Goal: Navigation & Orientation: Understand site structure

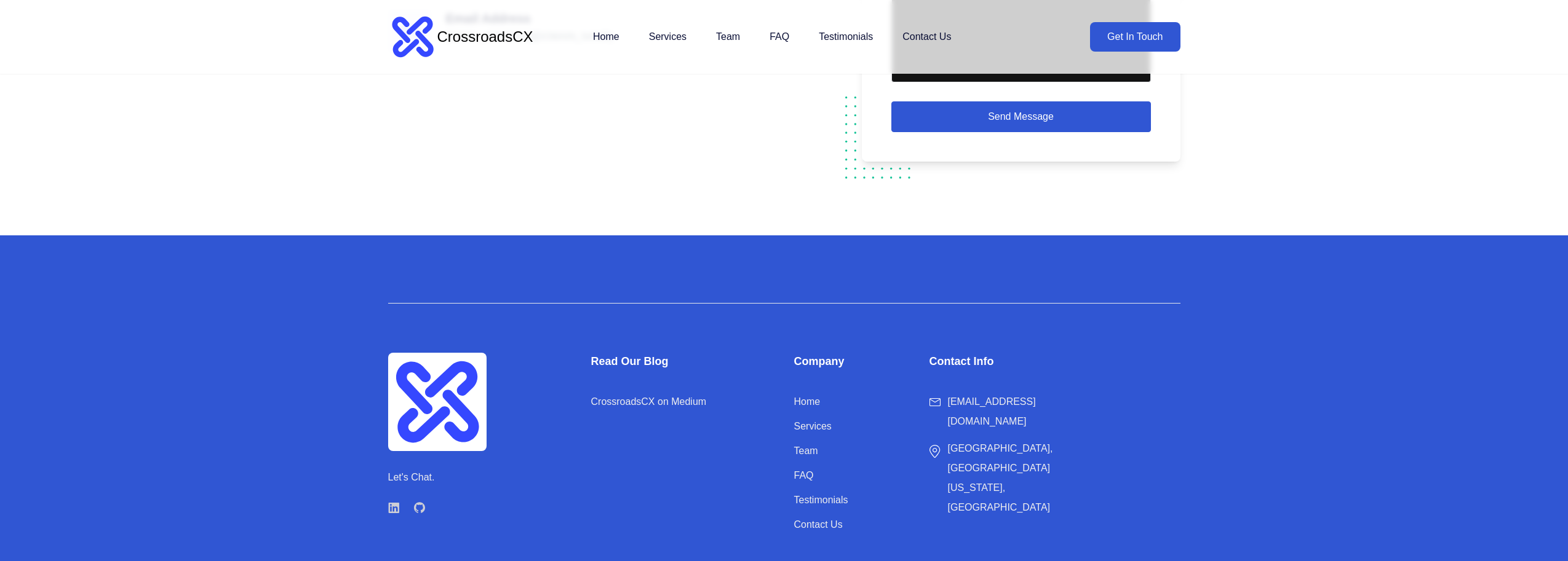
scroll to position [2397, 0]
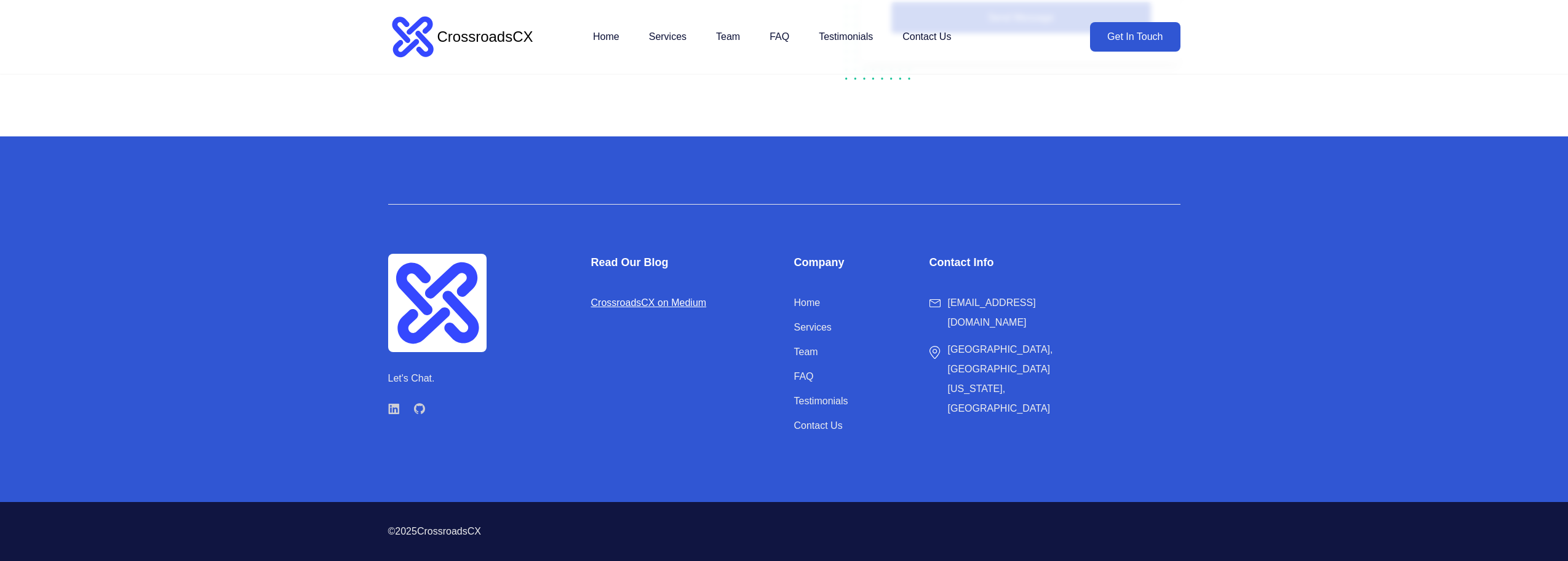
click at [639, 306] on link "CrossroadsCX on Medium" at bounding box center [649, 303] width 116 height 19
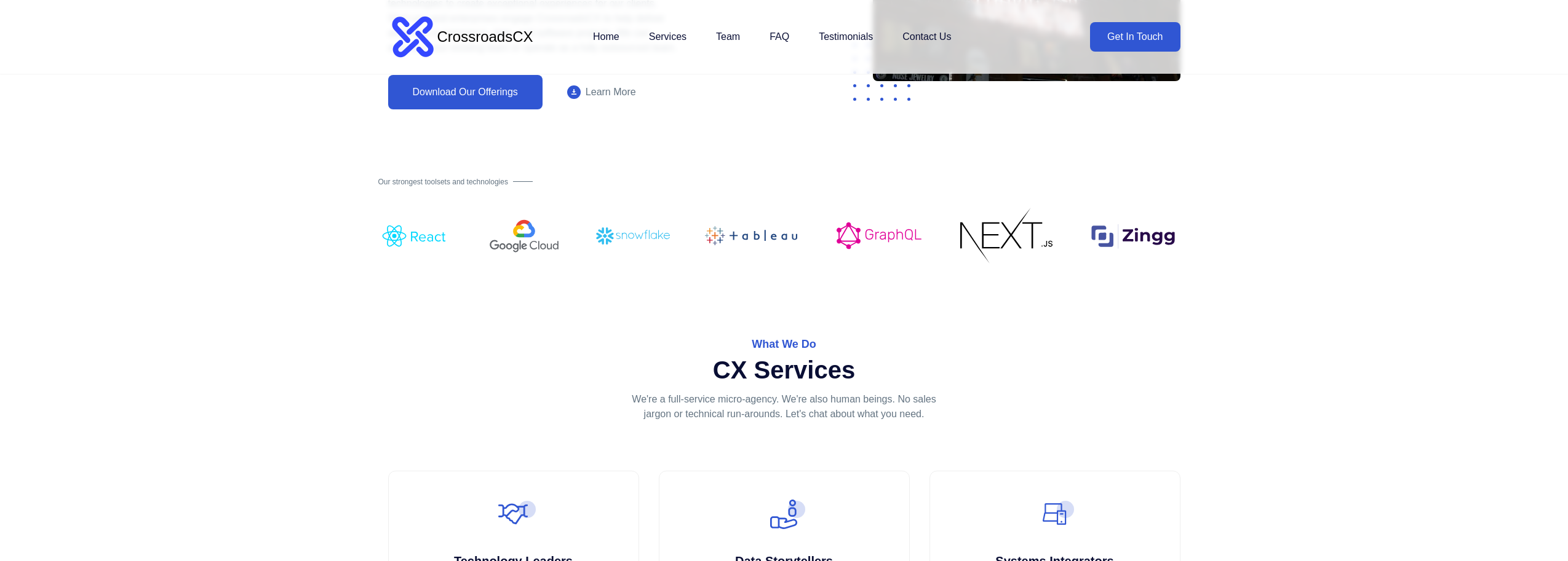
scroll to position [0, 0]
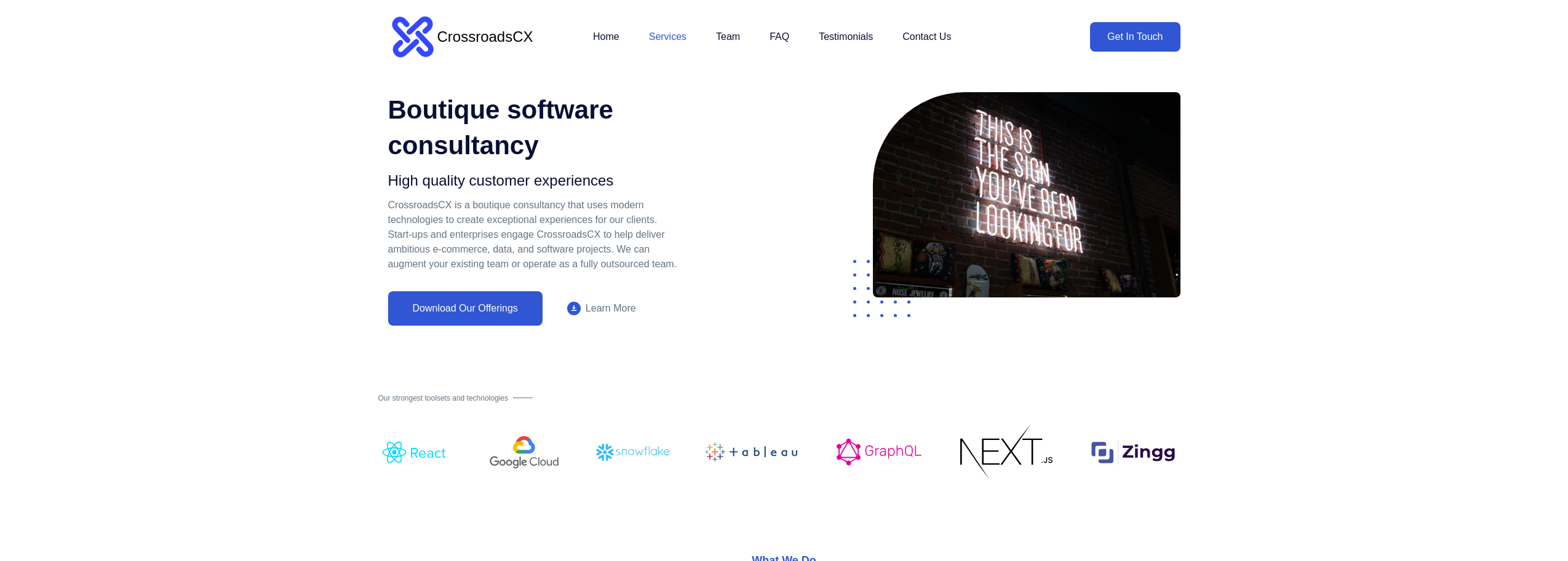
click at [679, 42] on link "Services" at bounding box center [668, 37] width 38 height 25
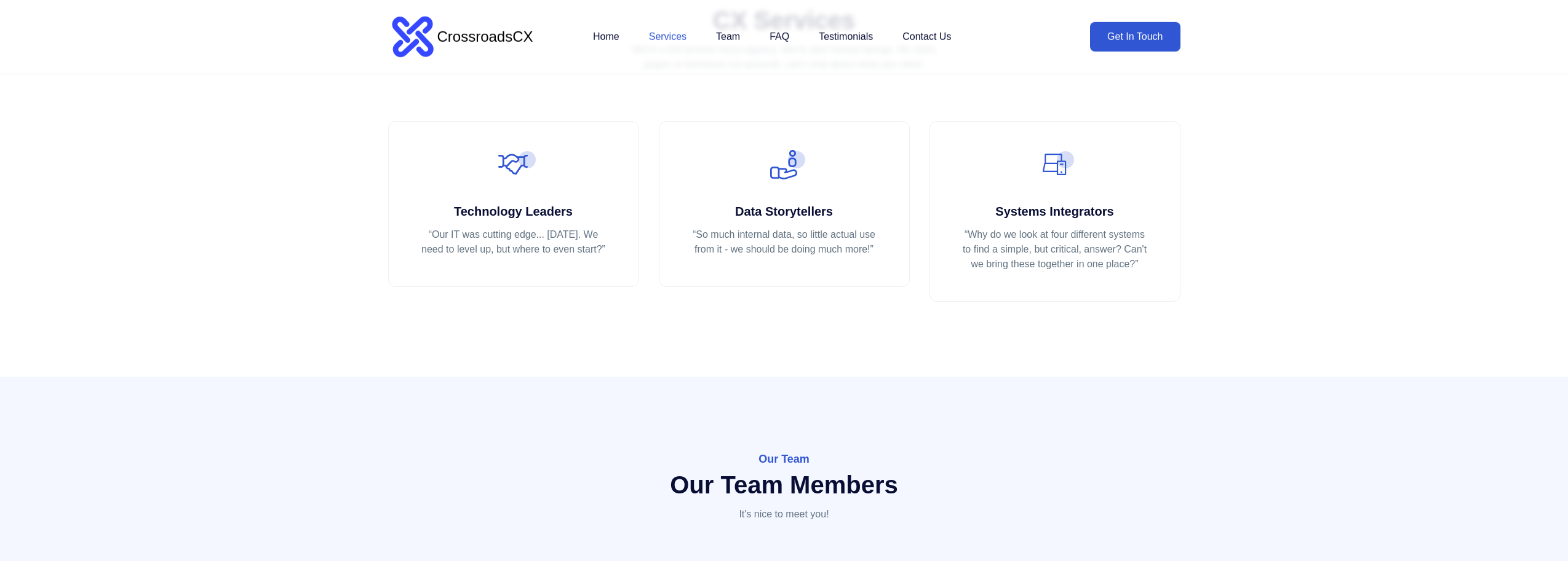
scroll to position [567, 0]
click at [737, 36] on link "Team" at bounding box center [727, 37] width 24 height 25
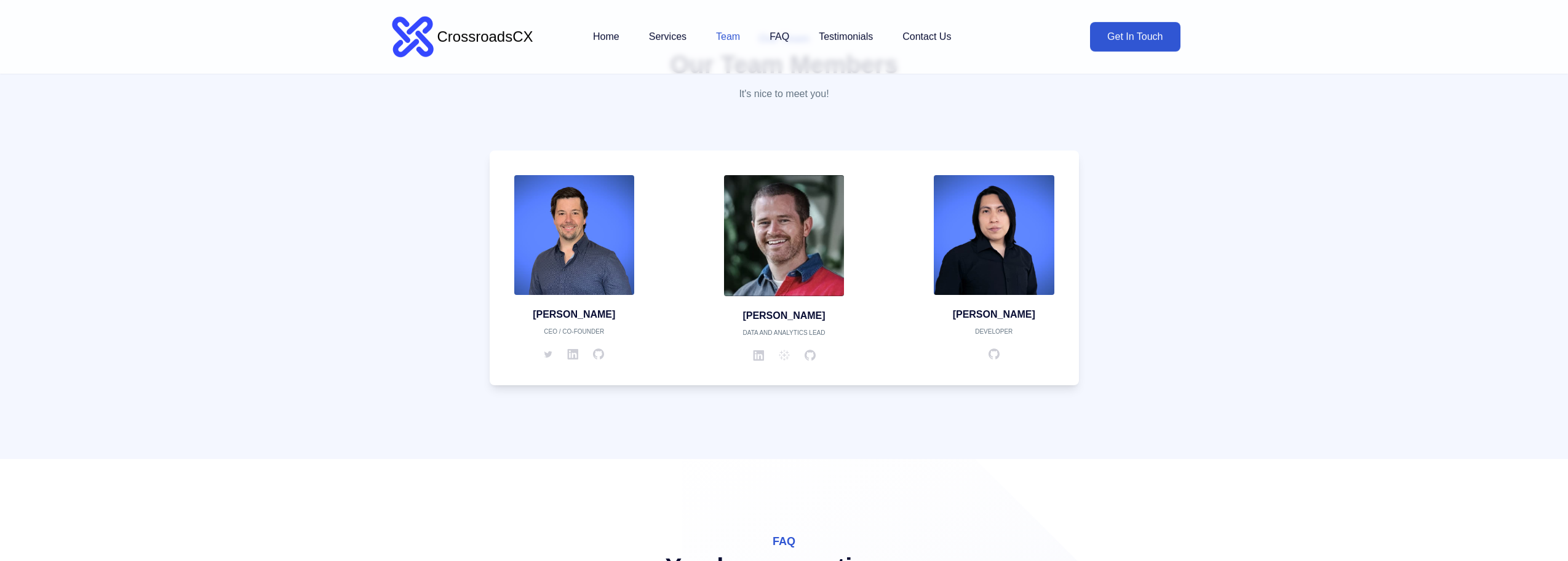
scroll to position [988, 0]
click at [854, 30] on link "Testimonials" at bounding box center [846, 37] width 54 height 25
click at [601, 38] on link "Home" at bounding box center [606, 37] width 26 height 25
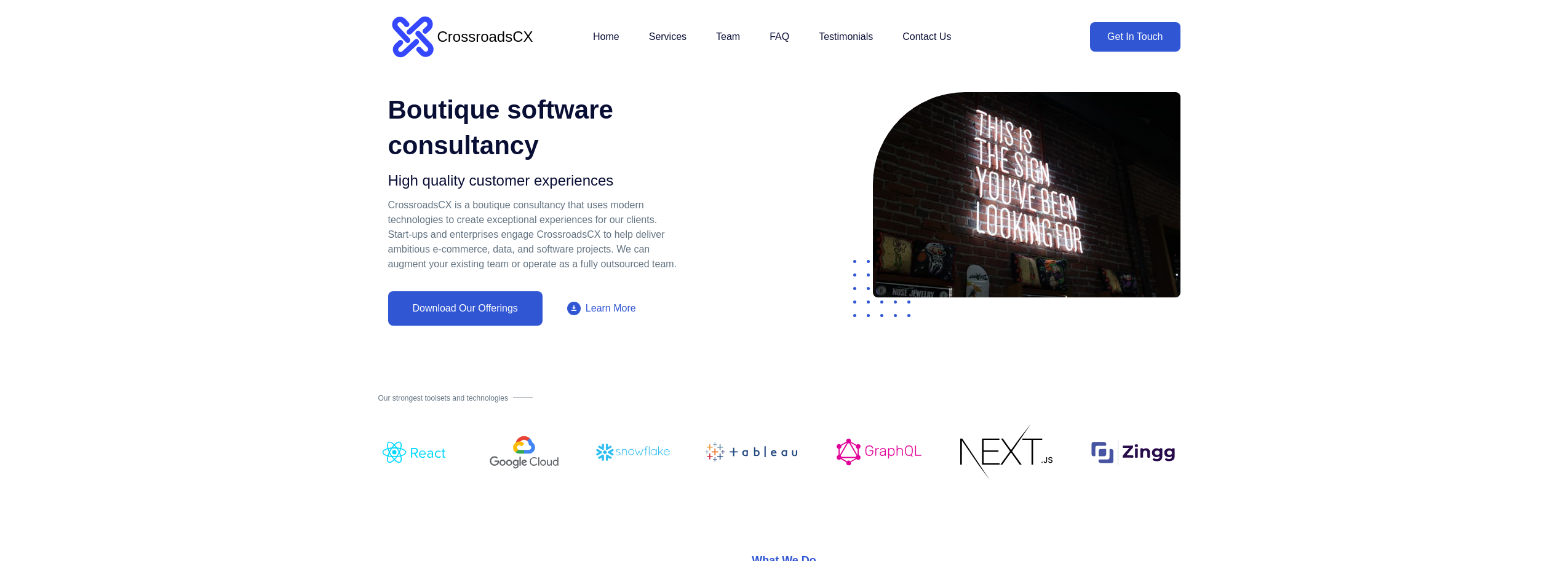
click at [596, 326] on link "Learn More" at bounding box center [602, 308] width 118 height 34
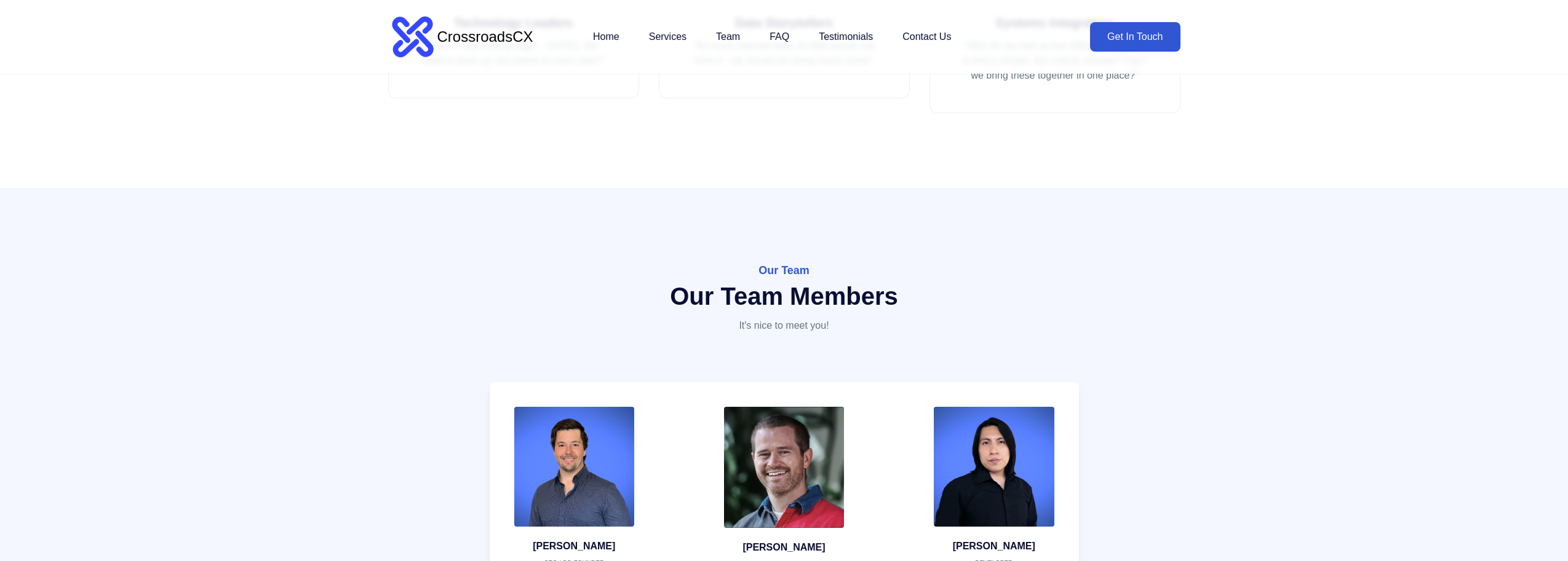
scroll to position [908, 0]
